Goal: Find specific page/section: Find specific page/section

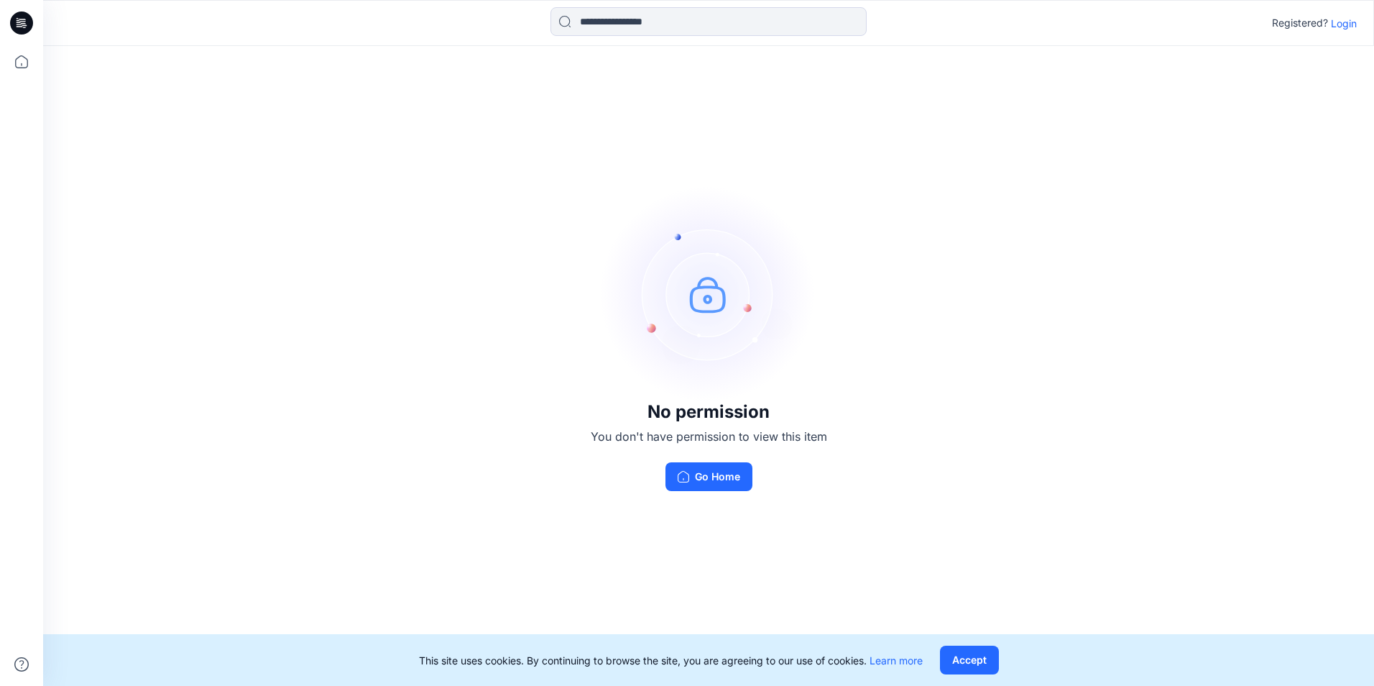
click at [1343, 22] on p "Login" at bounding box center [1344, 23] width 26 height 15
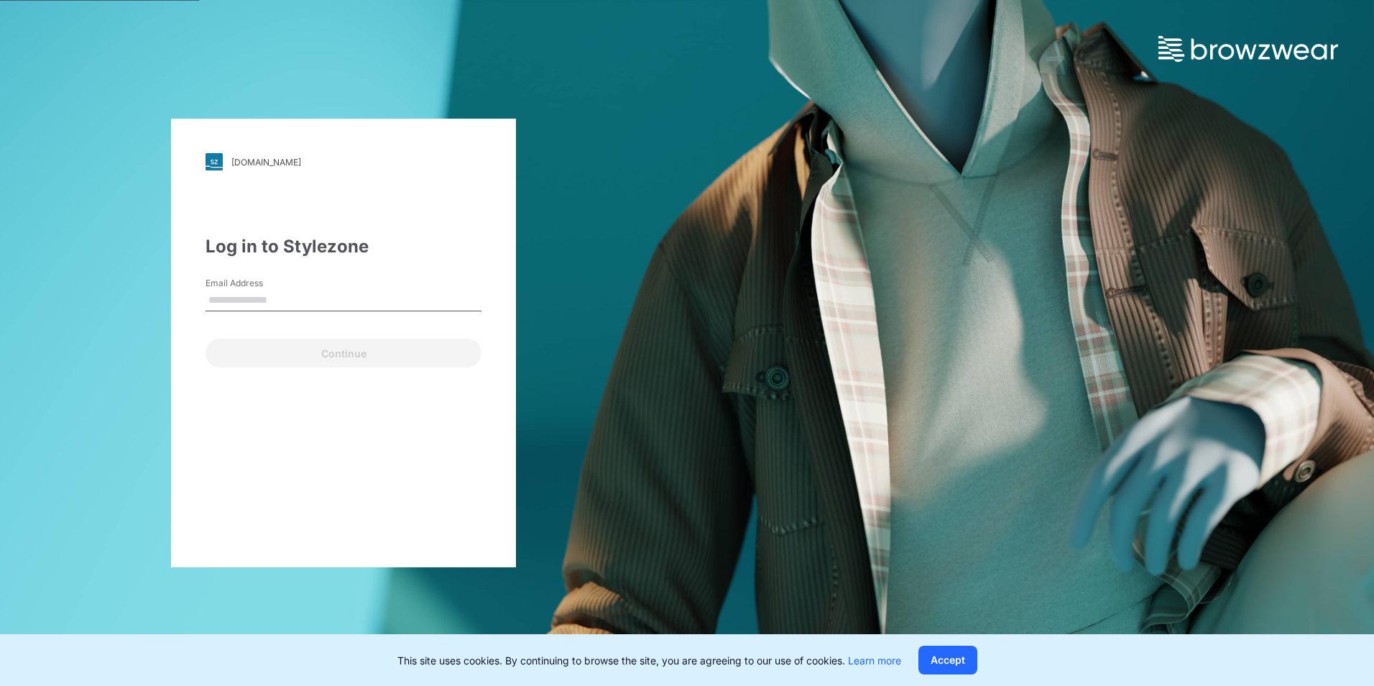
click at [309, 296] on input "Email Address" at bounding box center [344, 301] width 276 height 22
type input "**********"
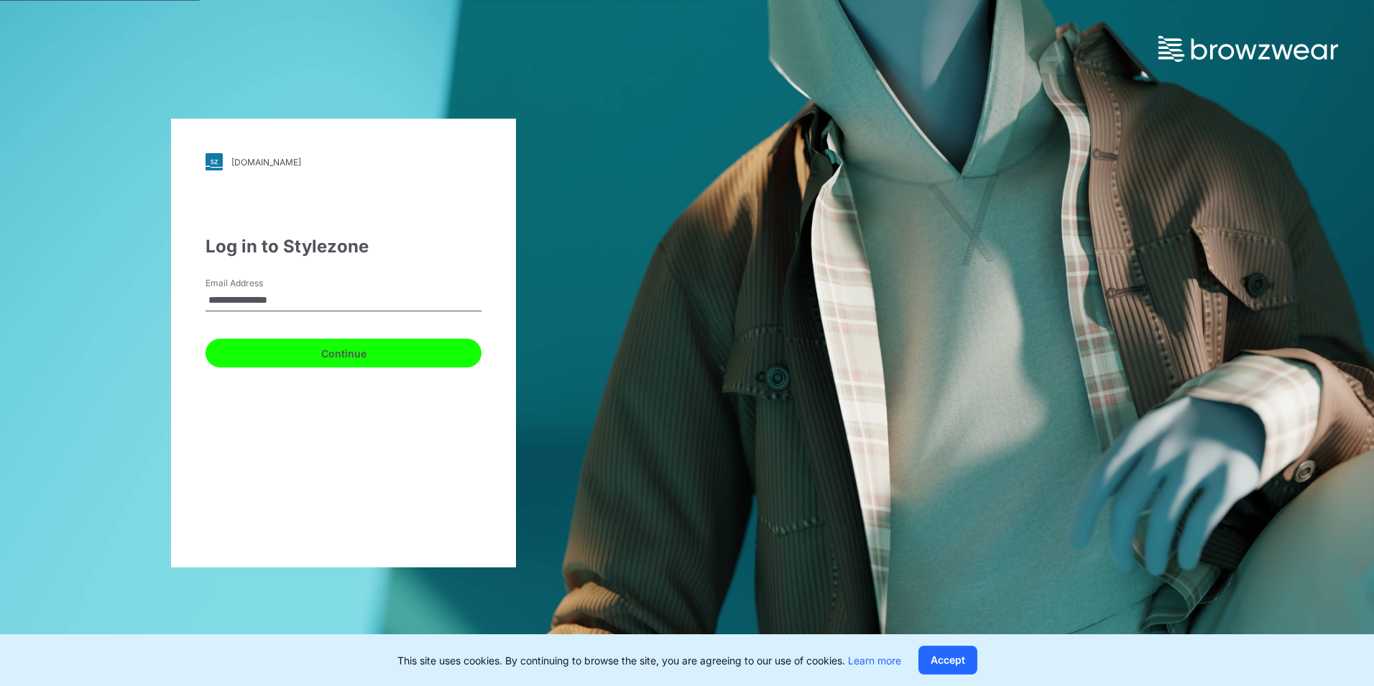
click at [326, 349] on button "Continue" at bounding box center [344, 353] width 276 height 29
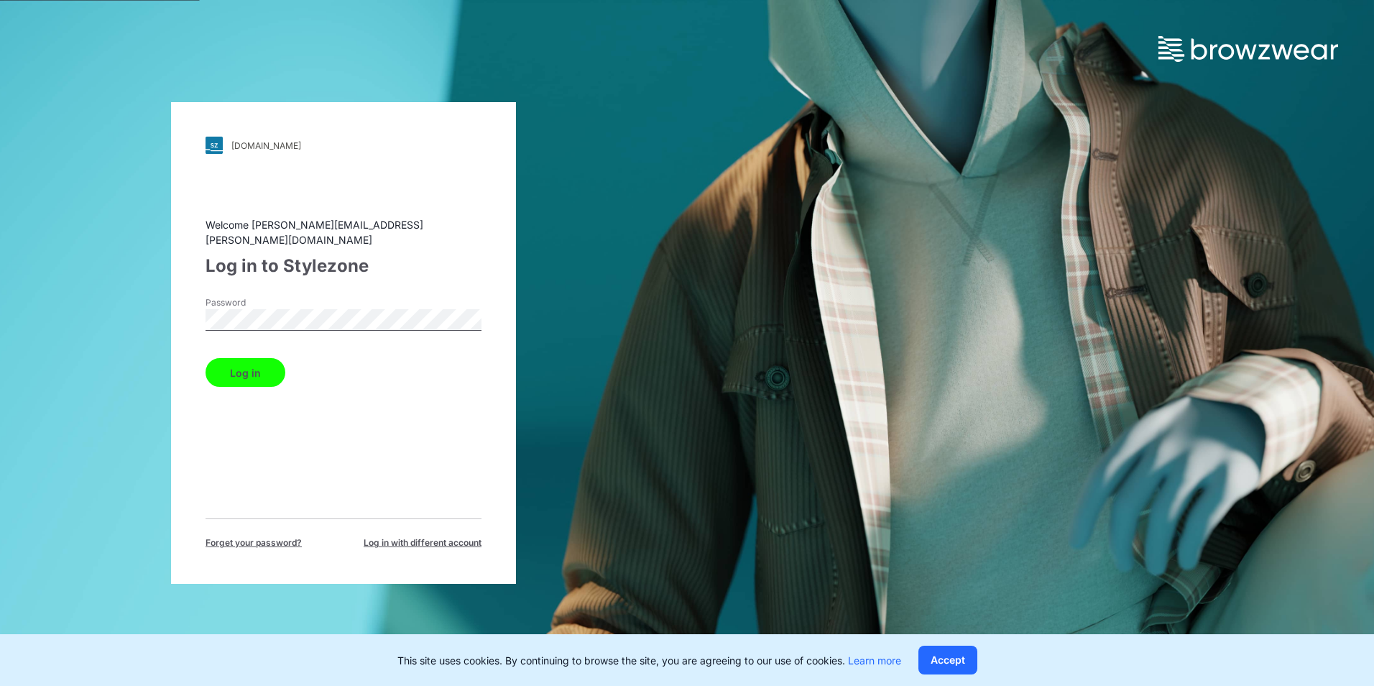
click at [253, 361] on button "Log in" at bounding box center [246, 372] width 80 height 29
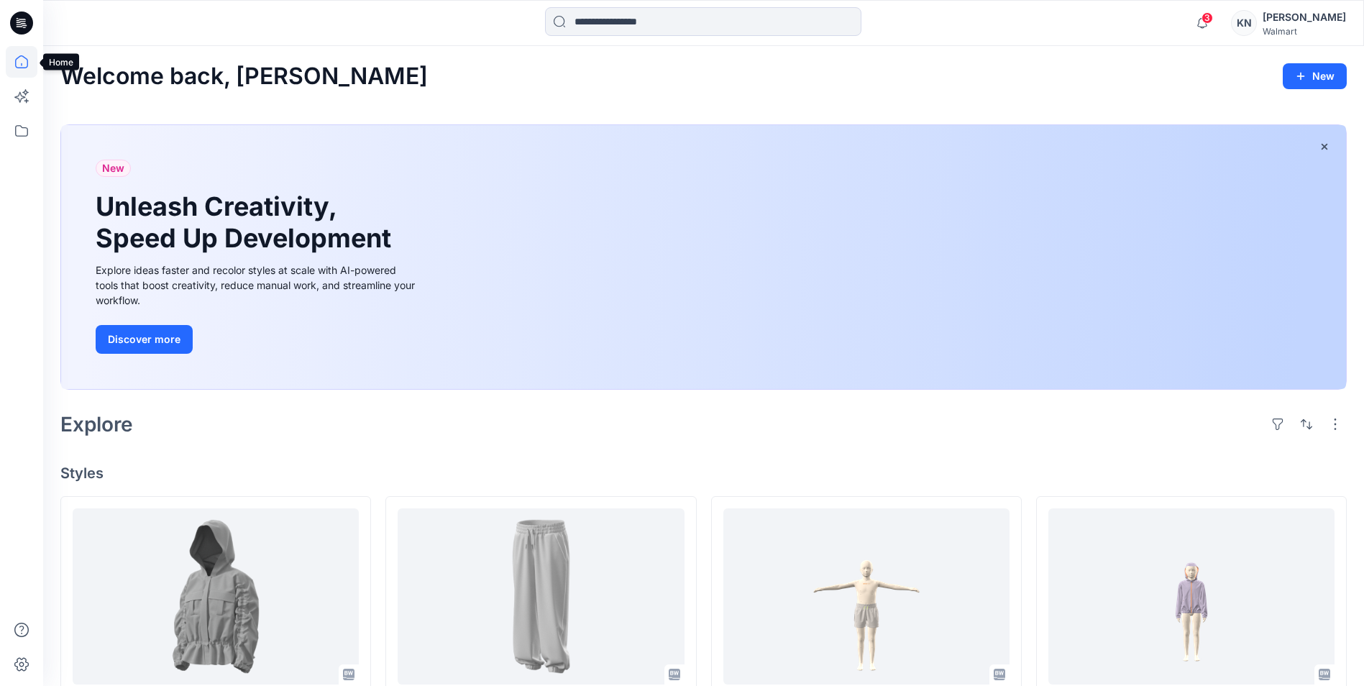
click at [26, 62] on icon at bounding box center [22, 62] width 32 height 32
click at [24, 129] on icon at bounding box center [22, 131] width 32 height 32
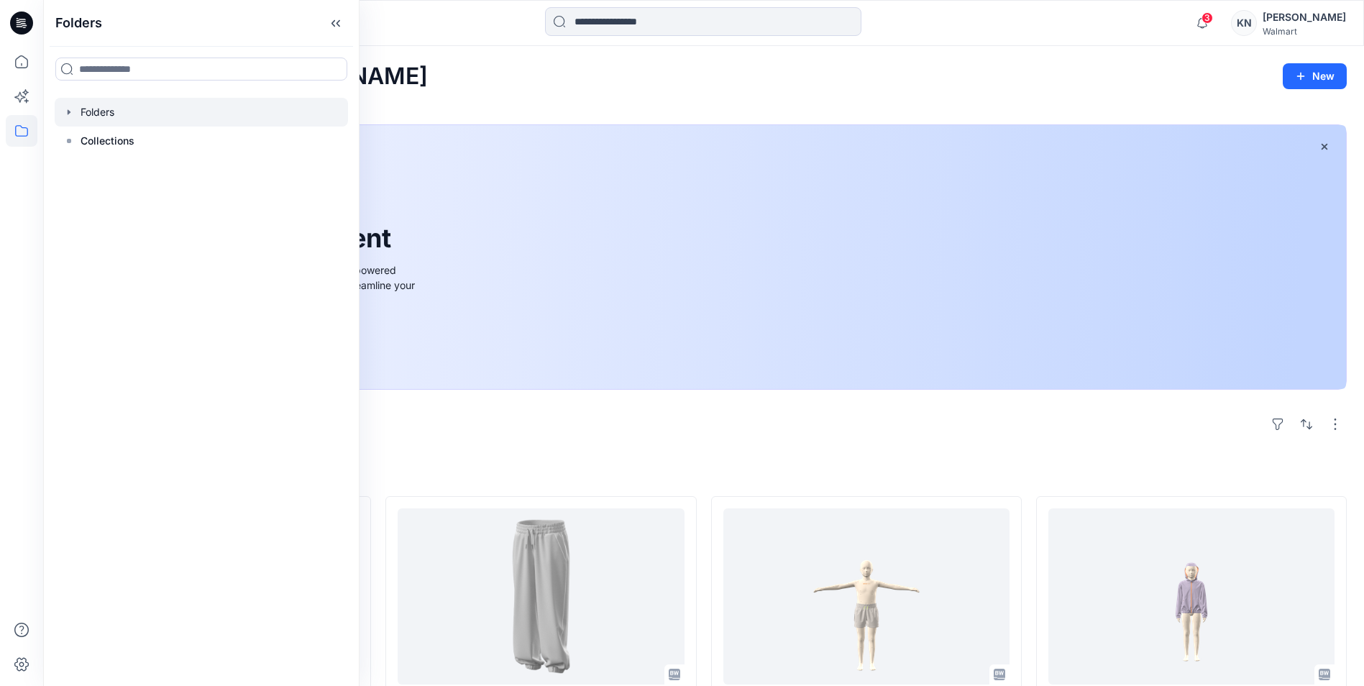
click at [101, 114] on div at bounding box center [201, 112] width 293 height 29
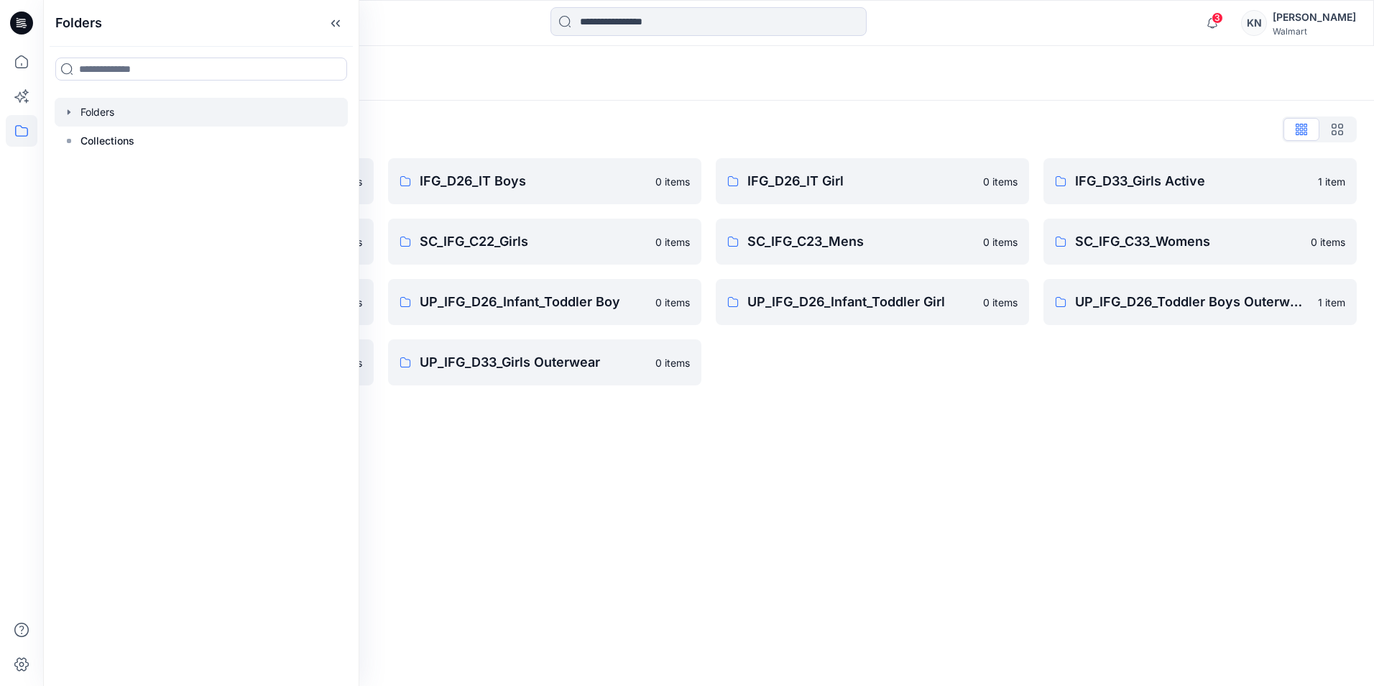
click at [758, 455] on div "Folders Folders List IFG D33 S3 FYE2021 0 items SC_IFG_C22_Boys 0 items UP_IFG …" at bounding box center [708, 366] width 1331 height 640
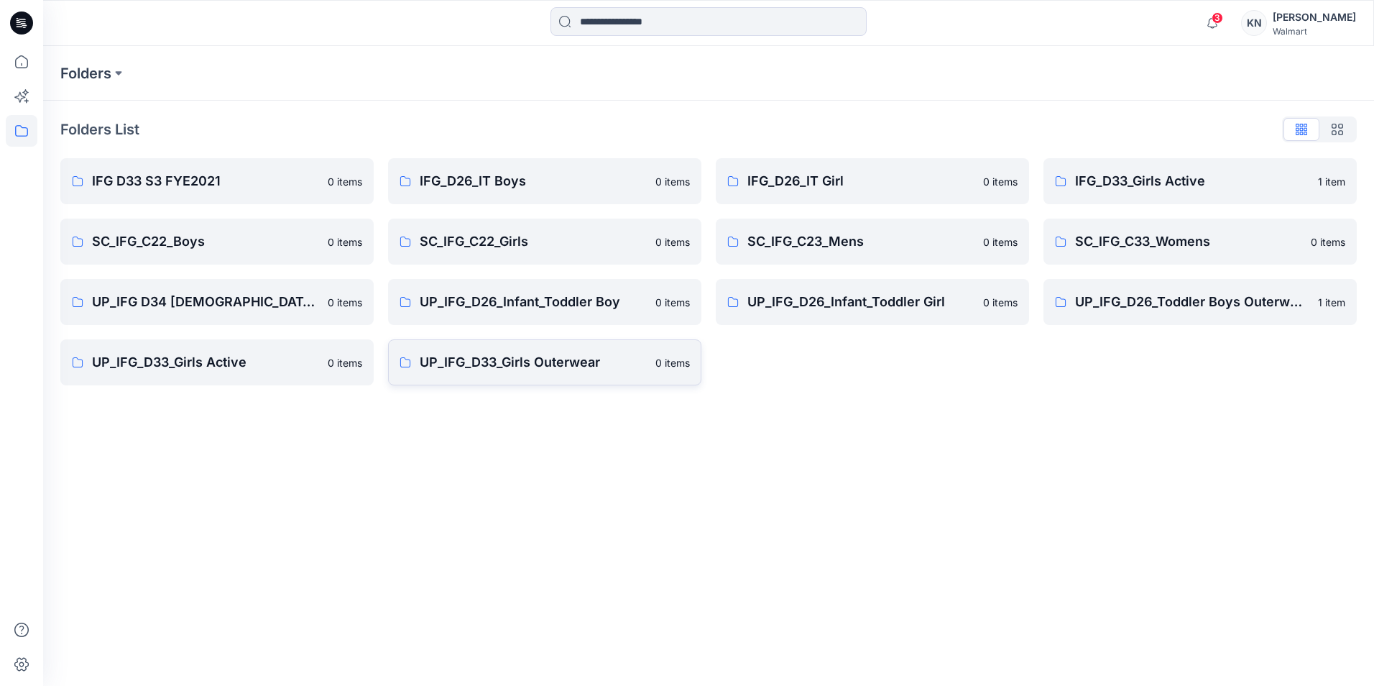
click at [520, 363] on p "UP_IFG_D33_Girls Outerwear" at bounding box center [533, 362] width 227 height 20
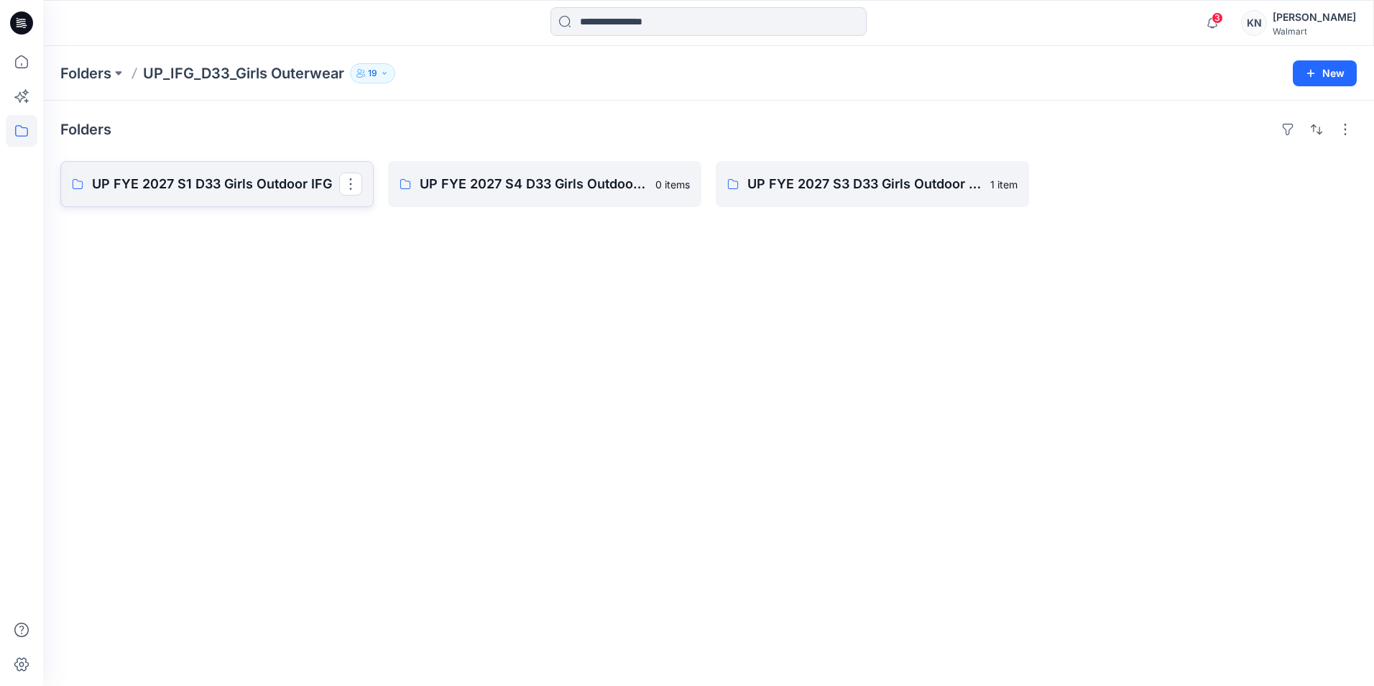
click at [240, 186] on p "UP FYE 2027 S1 D33 Girls Outdoor IFG" at bounding box center [215, 184] width 247 height 20
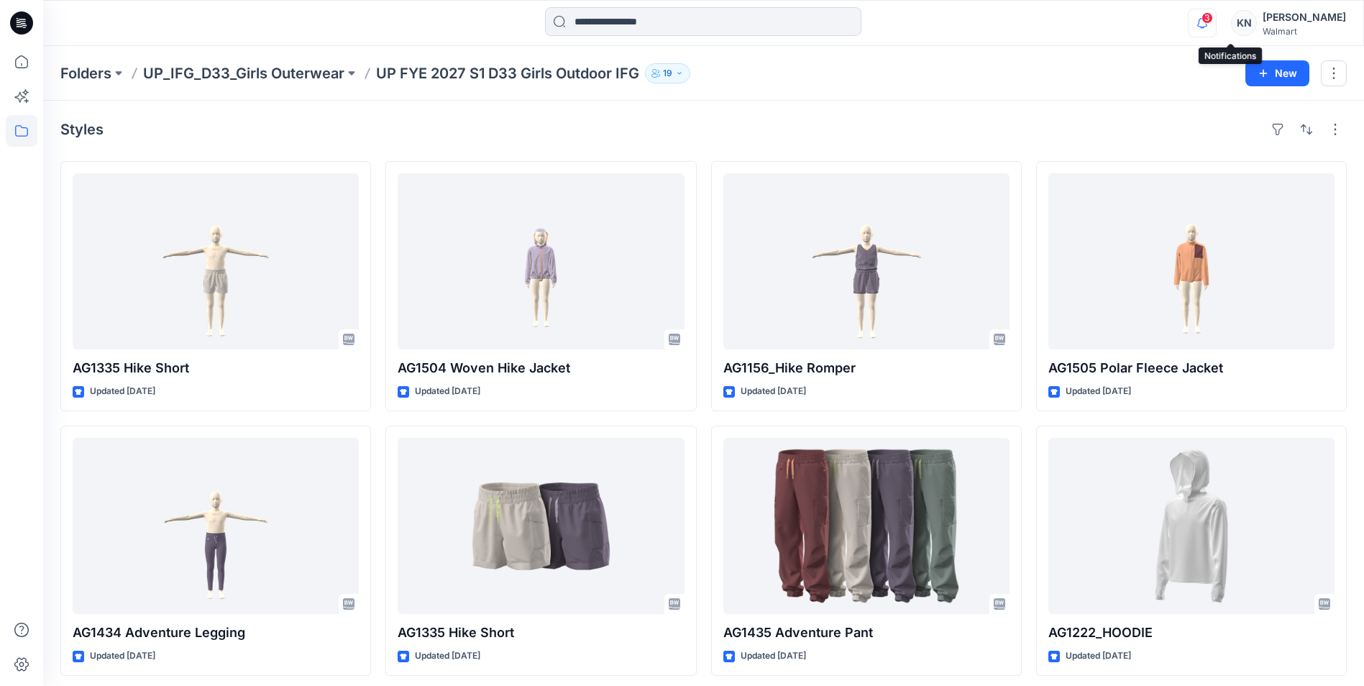
click at [1216, 18] on icon "button" at bounding box center [1201, 23] width 27 height 29
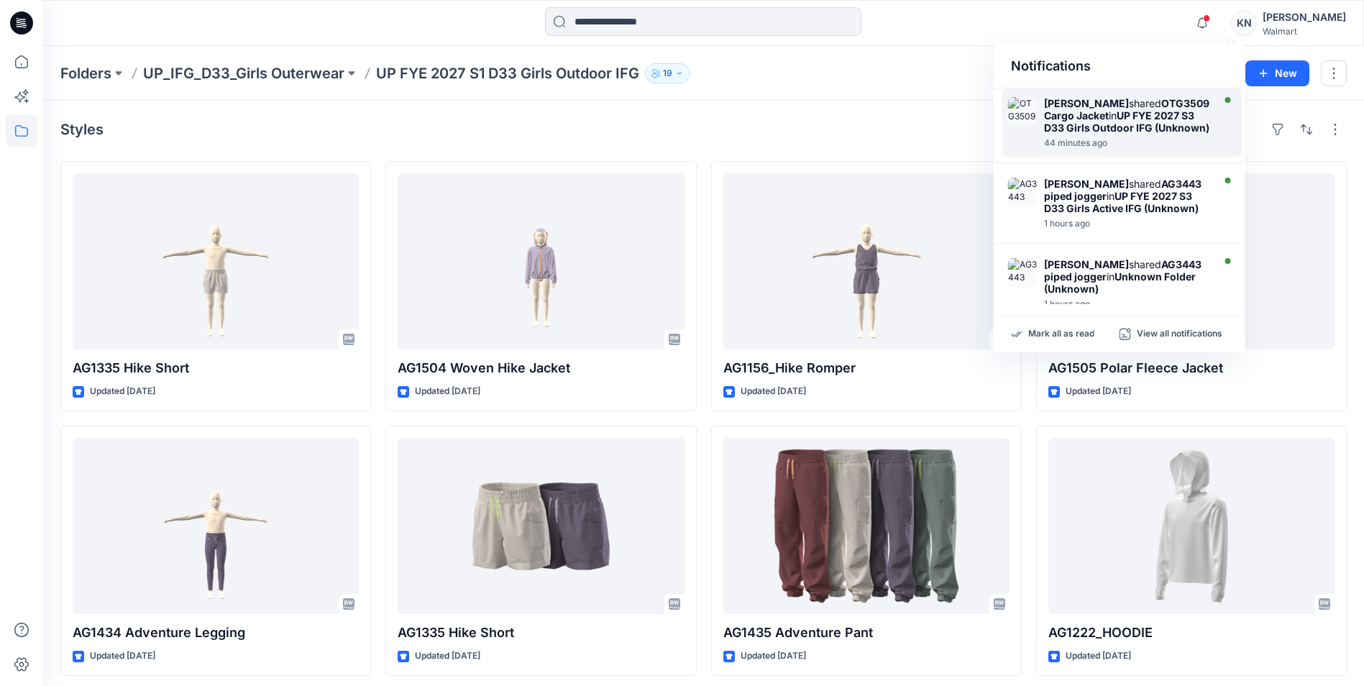
click at [1108, 121] on strong "OTG3509 Cargo Jacket" at bounding box center [1126, 109] width 165 height 24
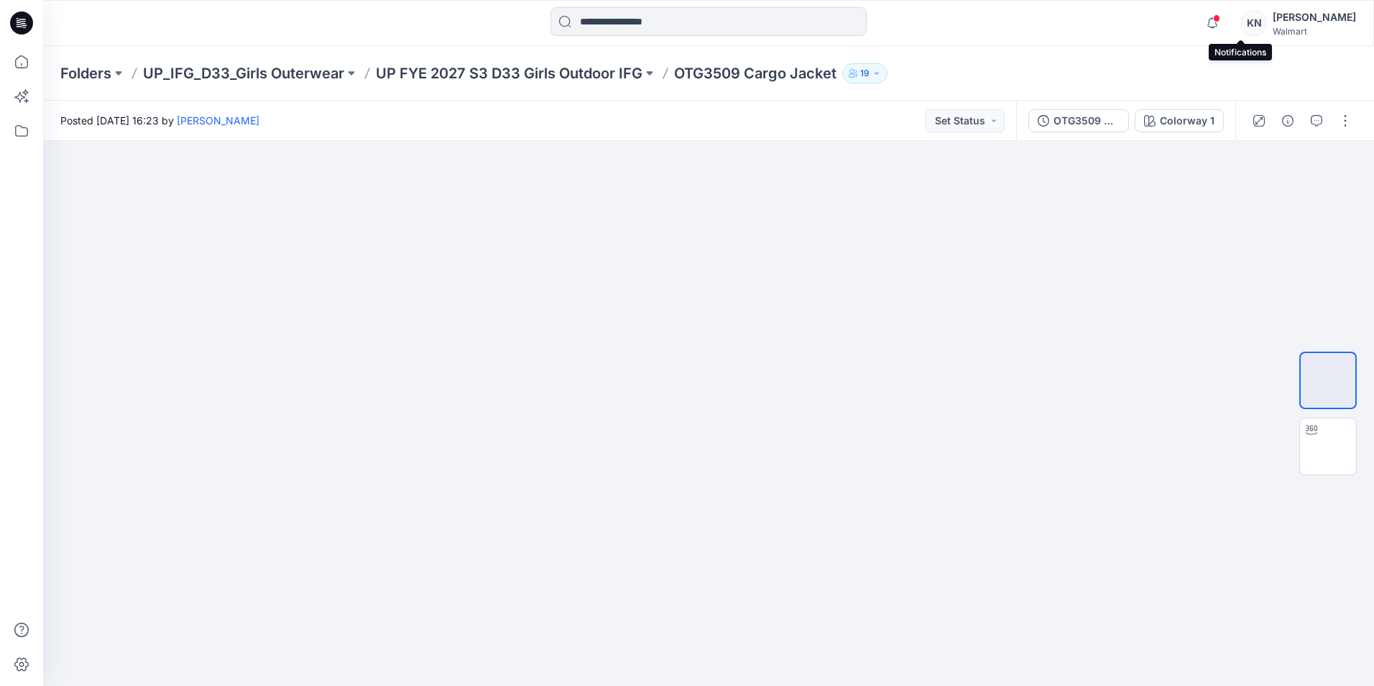
click at [1221, 17] on span at bounding box center [1216, 18] width 7 height 8
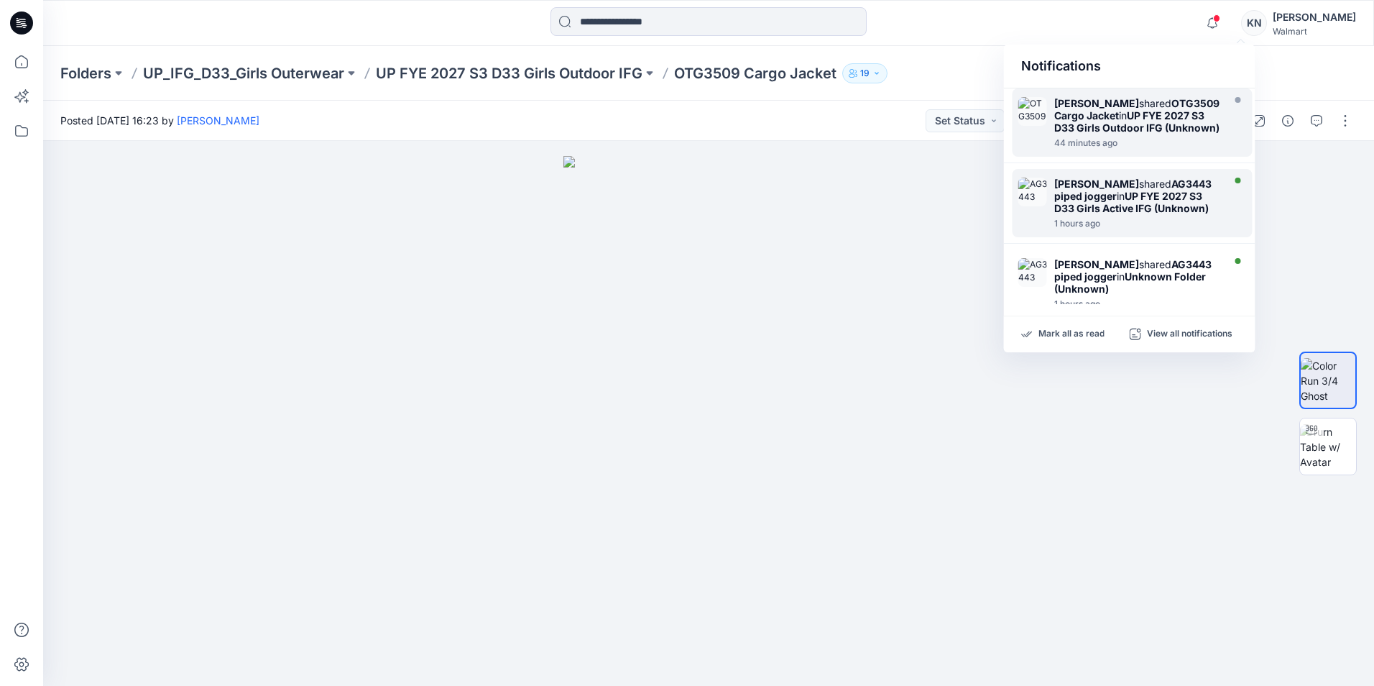
click at [1162, 191] on div "[PERSON_NAME] shared AG3443 piped jogger in UP FYE 2027 S3 D33 Girls Active IFG…" at bounding box center [1137, 196] width 165 height 37
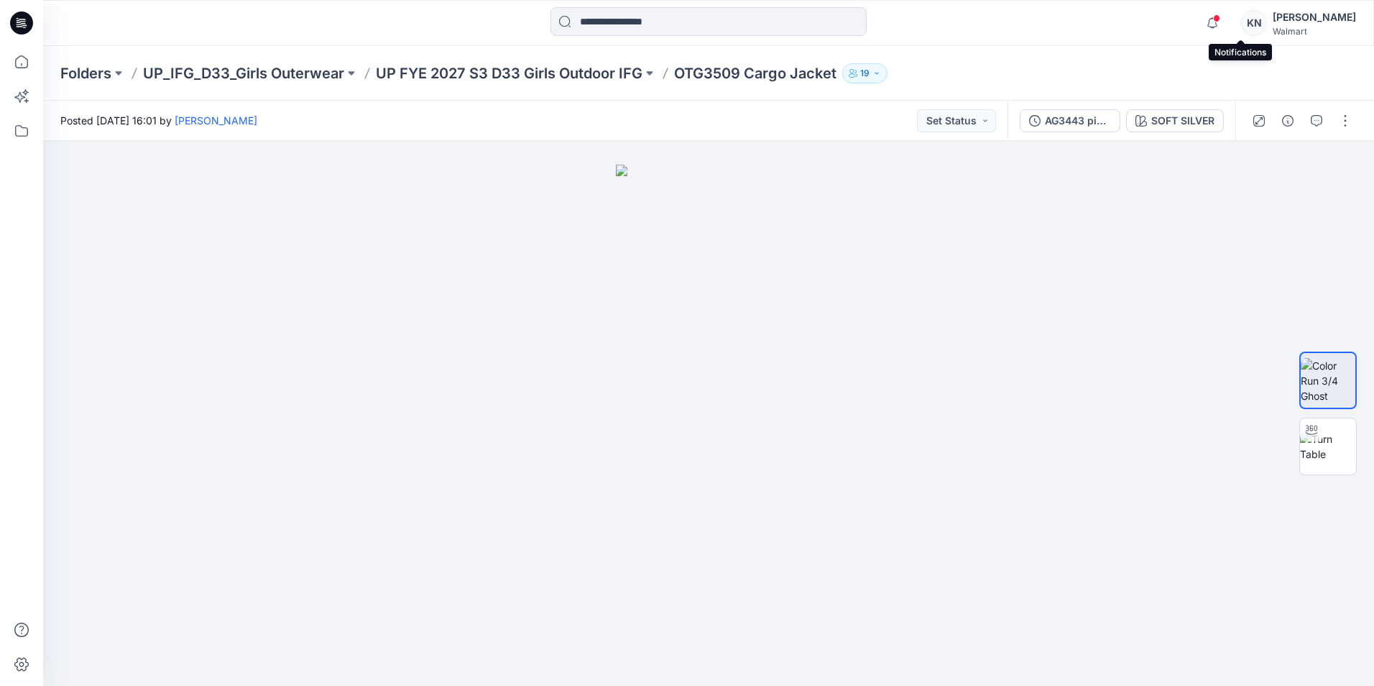
click at [1221, 19] on span at bounding box center [1216, 18] width 7 height 8
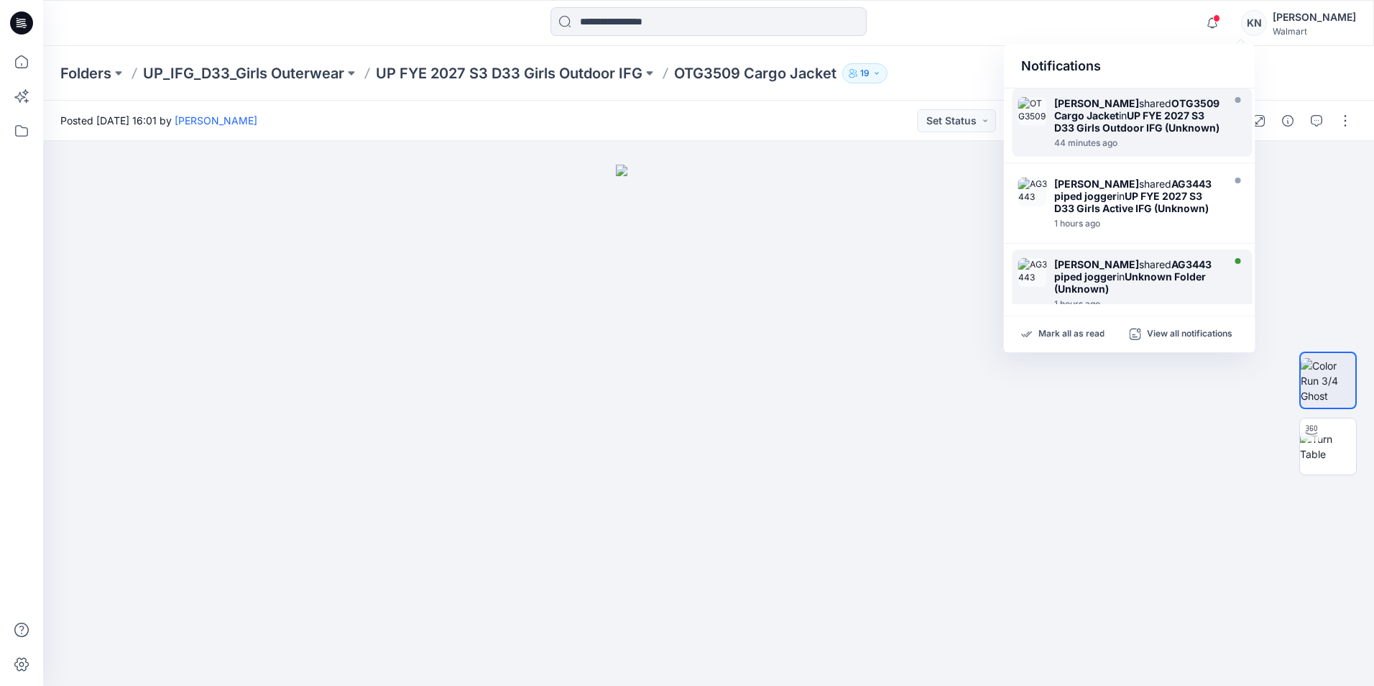
click at [1131, 265] on div "[PERSON_NAME] shared AG3443 piped jogger in Unknown Folder (Unknown) 1 hours ago" at bounding box center [1133, 283] width 240 height 68
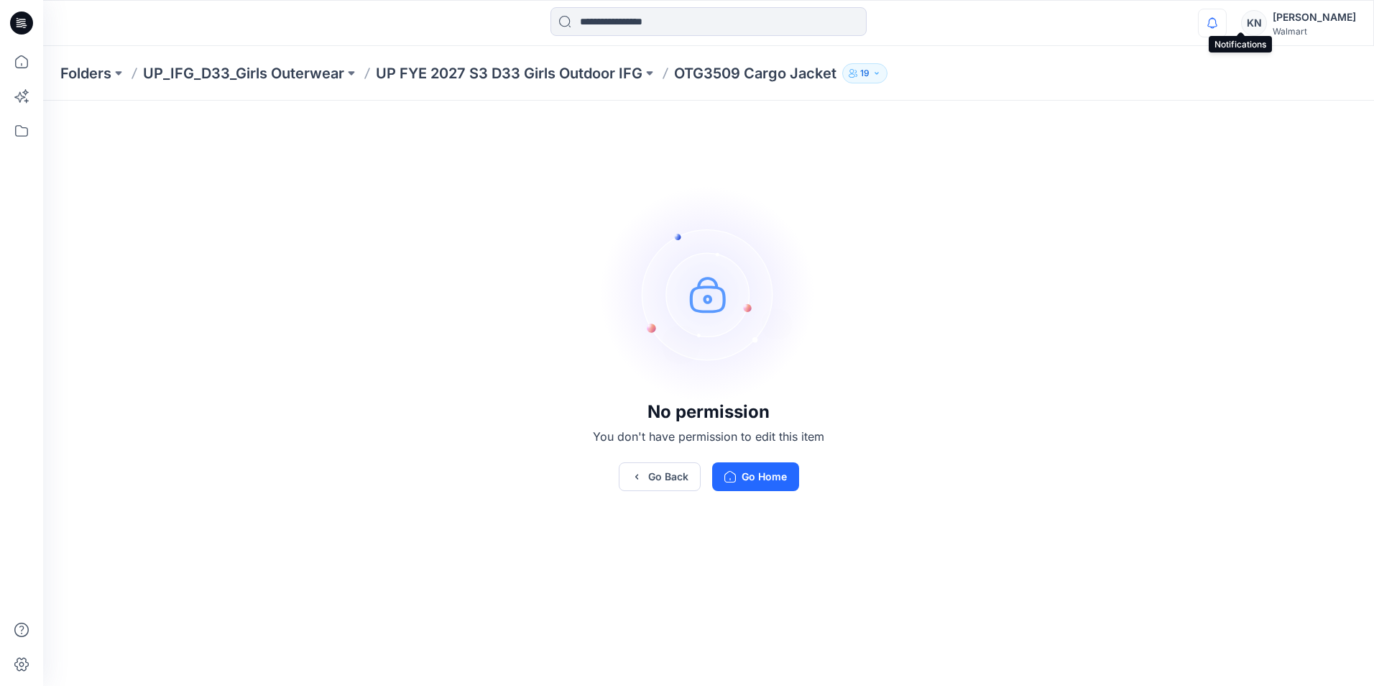
click at [1226, 18] on icon "button" at bounding box center [1212, 23] width 27 height 29
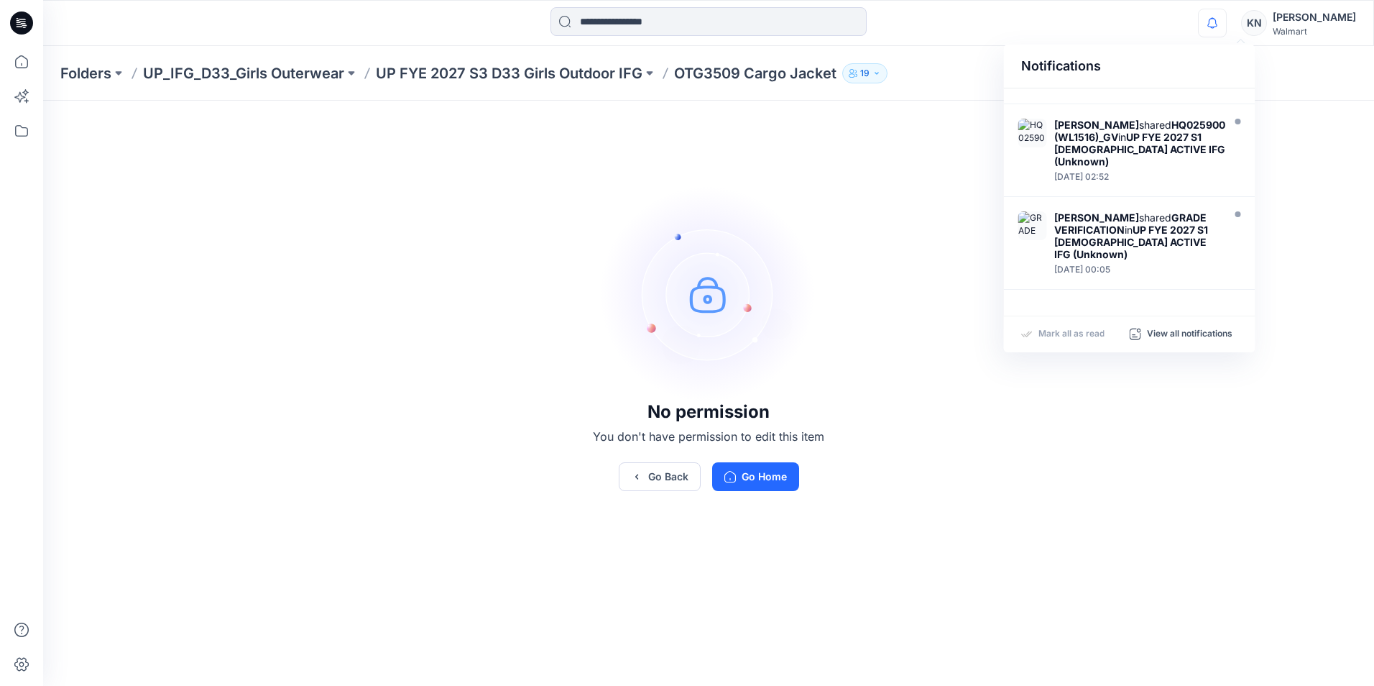
scroll to position [663, 0]
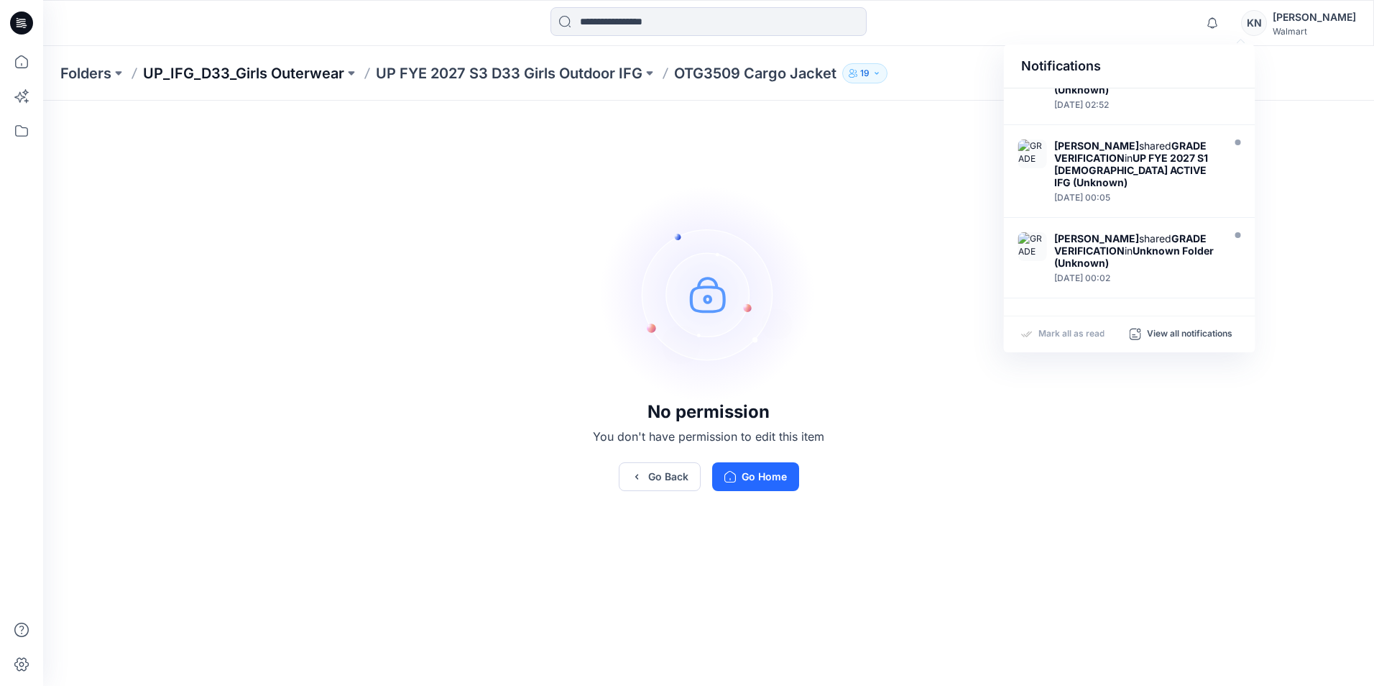
click at [246, 67] on p "UP_IFG_D33_Girls Outerwear" at bounding box center [243, 73] width 201 height 20
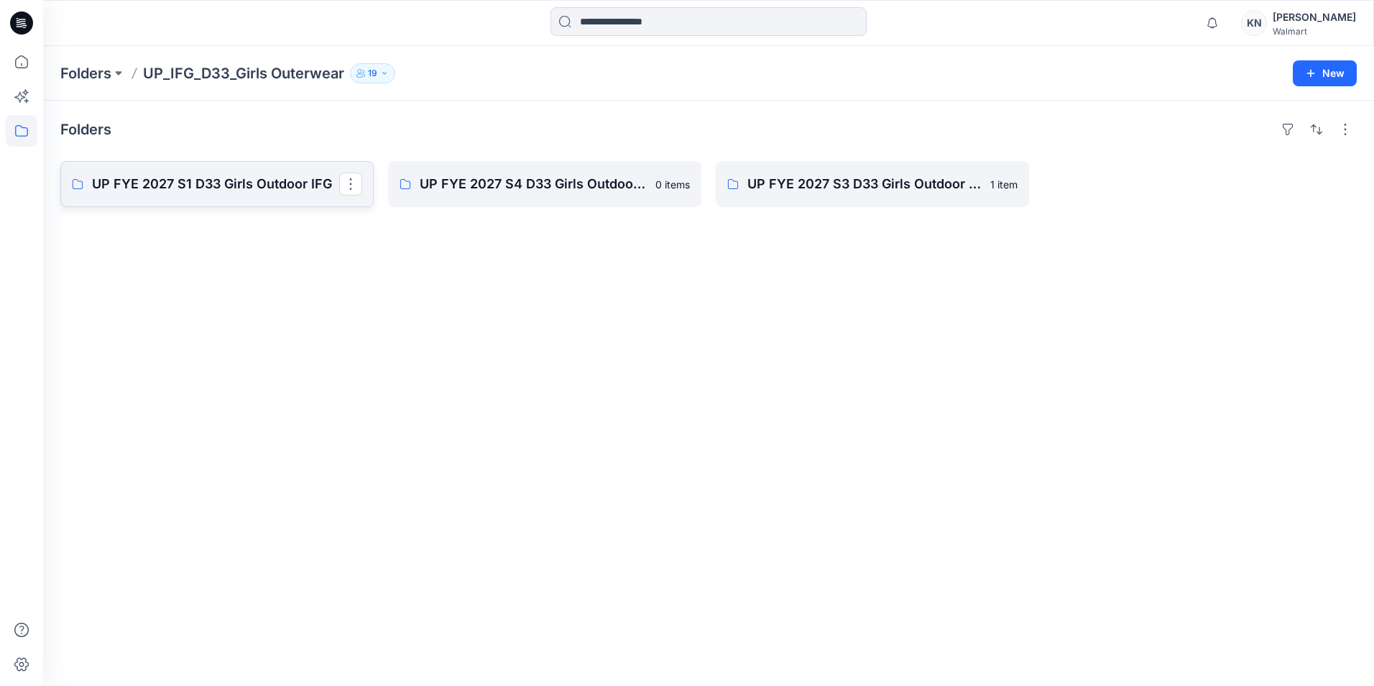
click at [249, 183] on p "UP FYE 2027 S1 D33 Girls Outdoor IFG" at bounding box center [215, 184] width 247 height 20
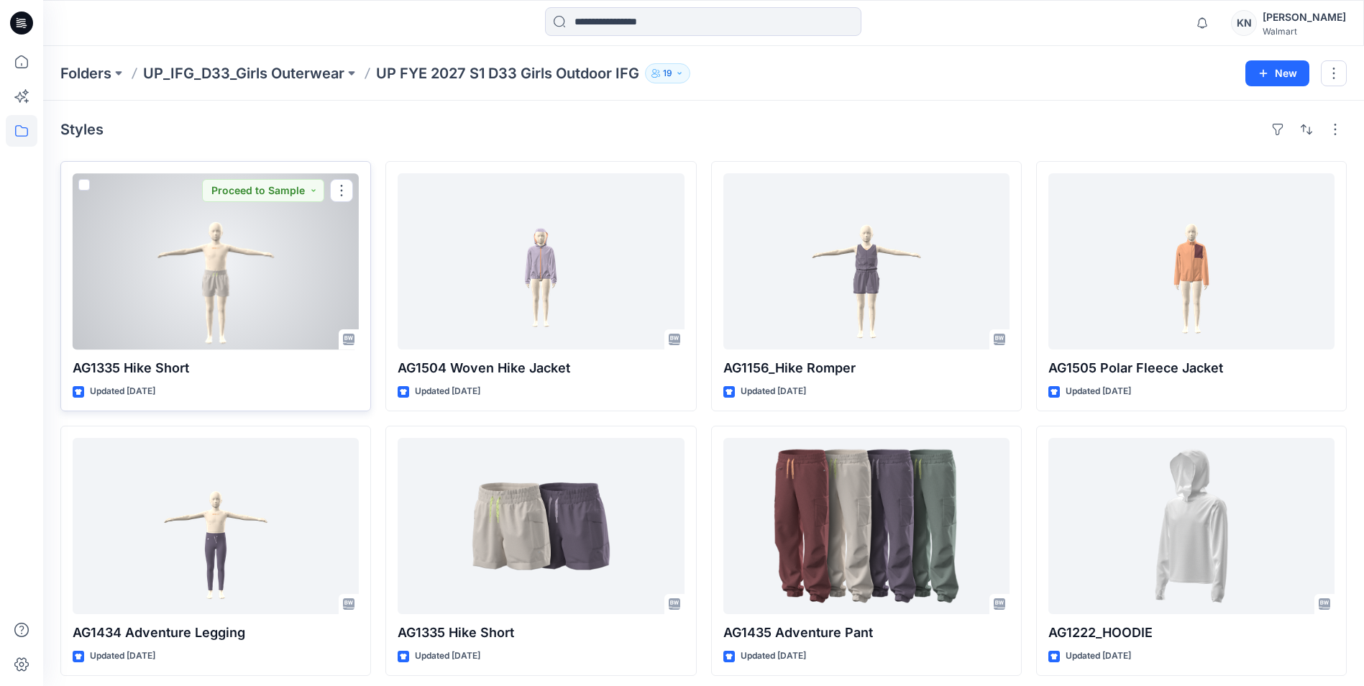
click at [138, 367] on p "AG1335 Hike Short" at bounding box center [216, 368] width 286 height 20
click at [146, 326] on div at bounding box center [216, 261] width 286 height 176
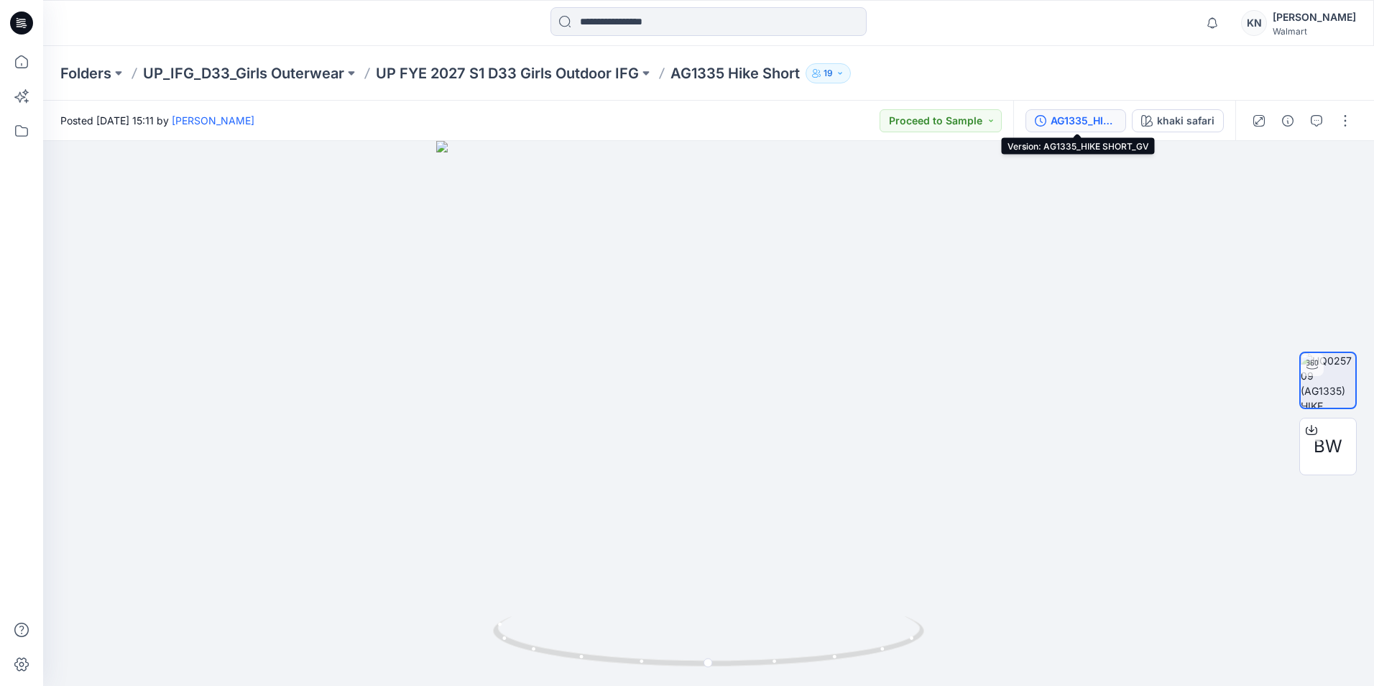
click at [1080, 124] on div "AG1335_HIKE SHORT_GV" at bounding box center [1084, 121] width 66 height 16
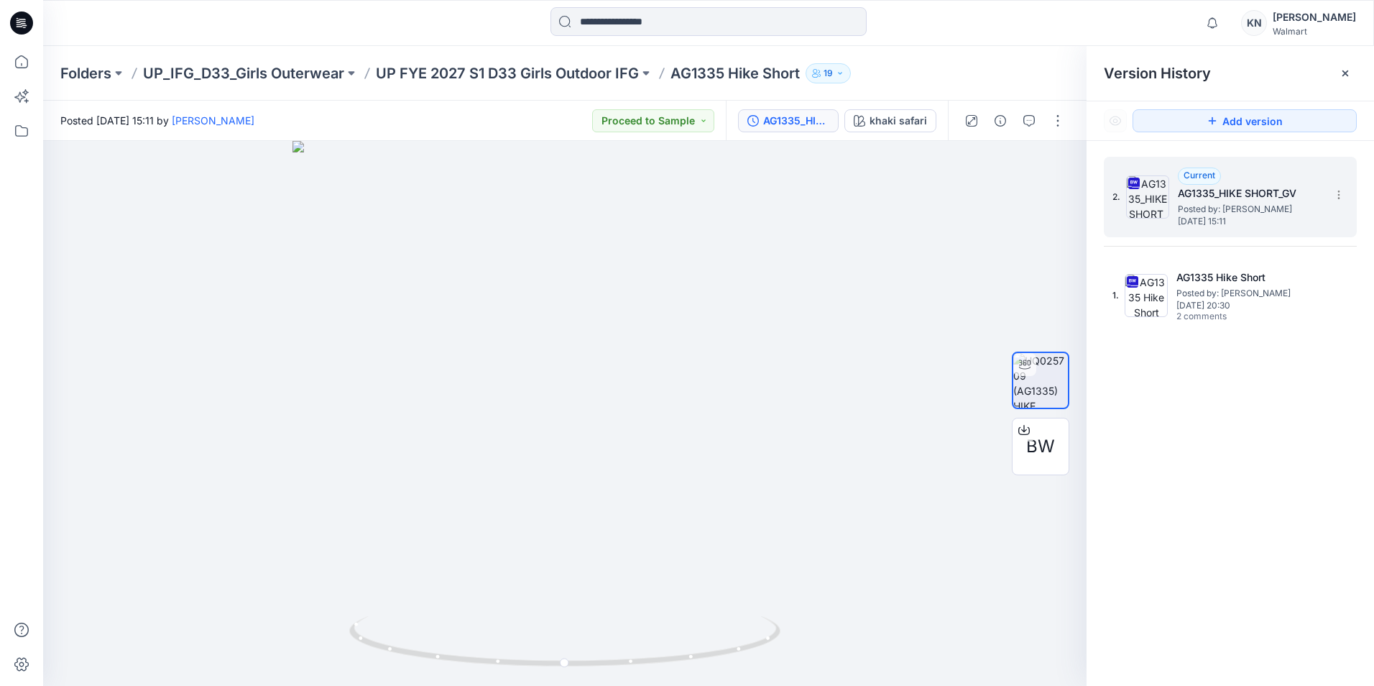
click at [1268, 210] on span "Posted by: [PERSON_NAME]" at bounding box center [1250, 209] width 144 height 14
click at [1202, 190] on h5 "AG1335_HIKE SHORT_GV" at bounding box center [1250, 193] width 144 height 17
click at [1202, 169] on div "Current" at bounding box center [1199, 175] width 43 height 17
click at [1330, 189] on section at bounding box center [1338, 194] width 23 height 23
click at [1289, 178] on div "Current AG1335_HIKE SHORT_GV Posted by: [PERSON_NAME] [DATE] 15:11" at bounding box center [1250, 196] width 144 height 59
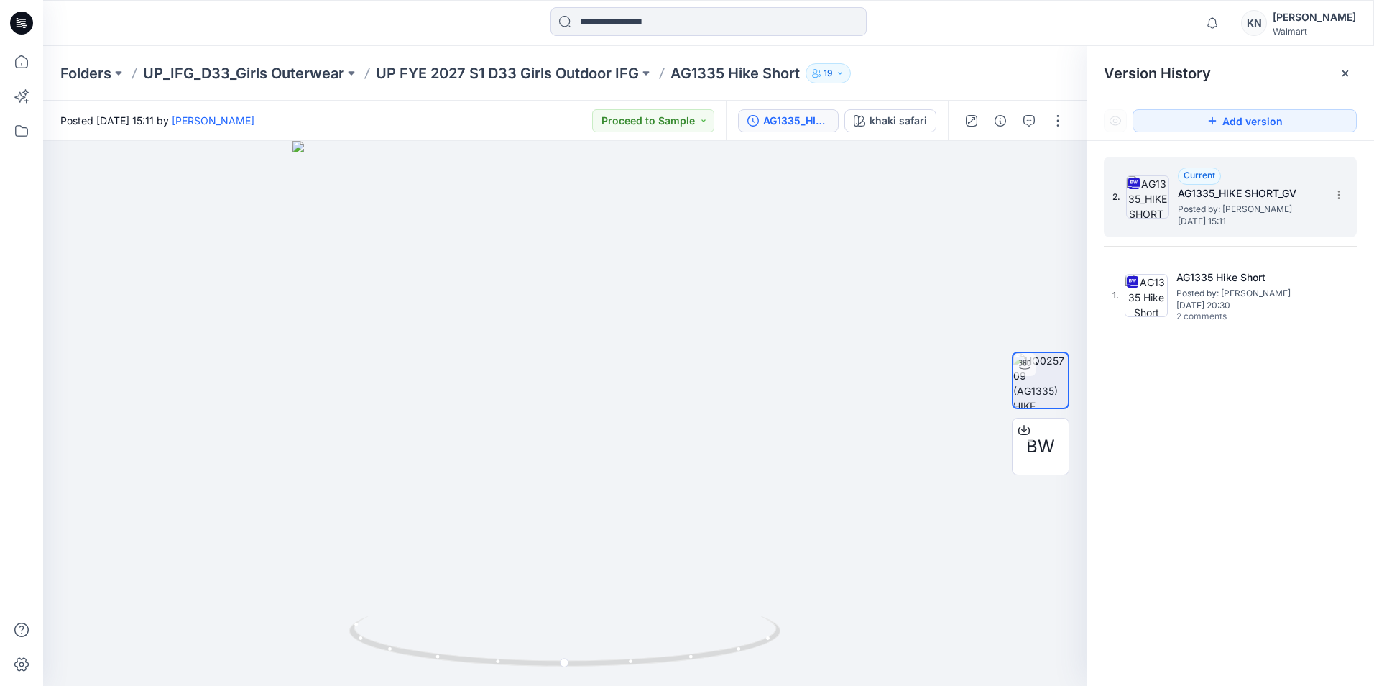
click at [1131, 209] on img at bounding box center [1147, 196] width 43 height 43
drag, startPoint x: 823, startPoint y: 390, endPoint x: 771, endPoint y: 345, distance: 68.8
click at [771, 345] on div at bounding box center [565, 413] width 1044 height 545
